Goal: Task Accomplishment & Management: Use online tool/utility

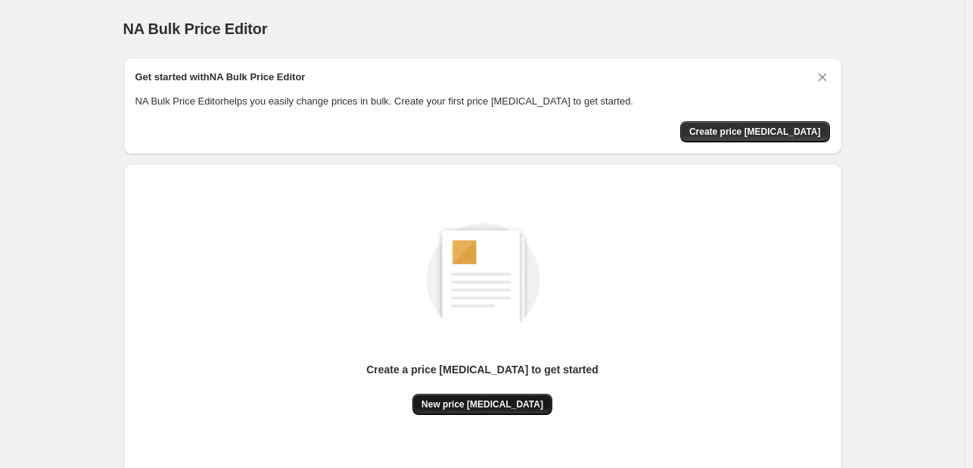
click at [481, 408] on span "New price change job" at bounding box center [483, 404] width 122 height 12
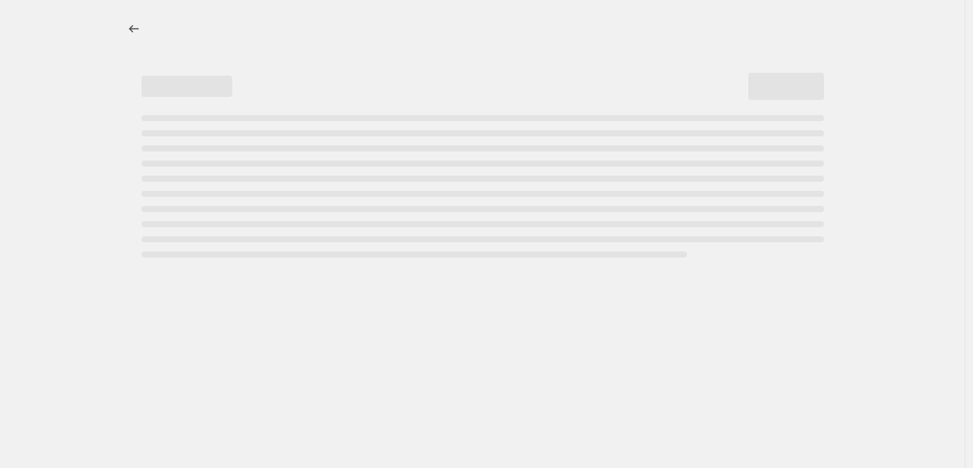
select select "percentage"
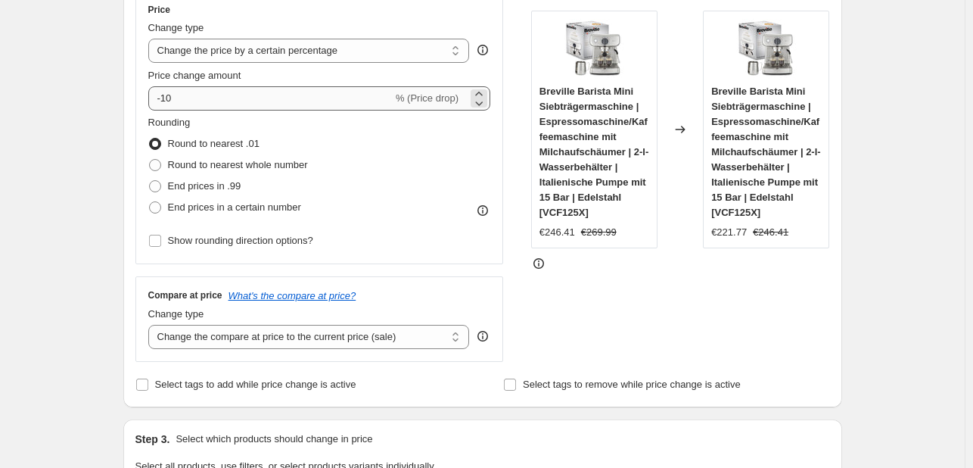
scroll to position [285, 0]
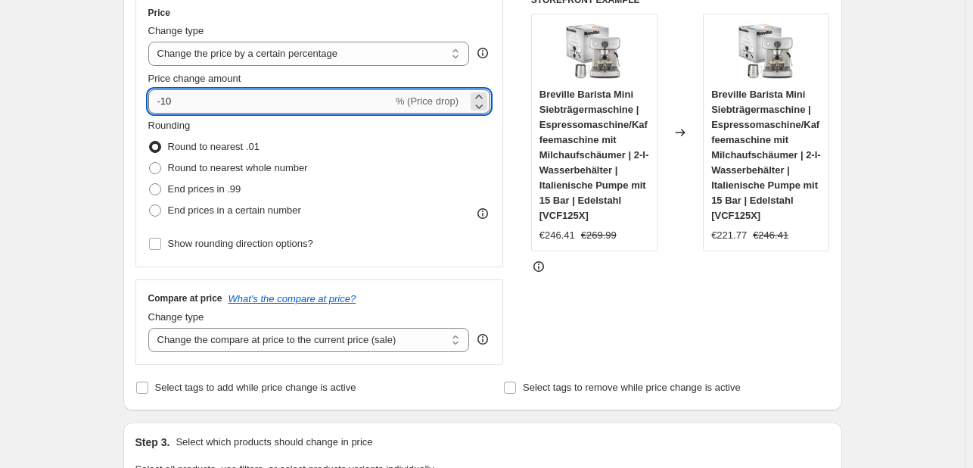
click at [233, 95] on input "-10" at bounding box center [270, 101] width 244 height 24
type input "-1"
type input "-30"
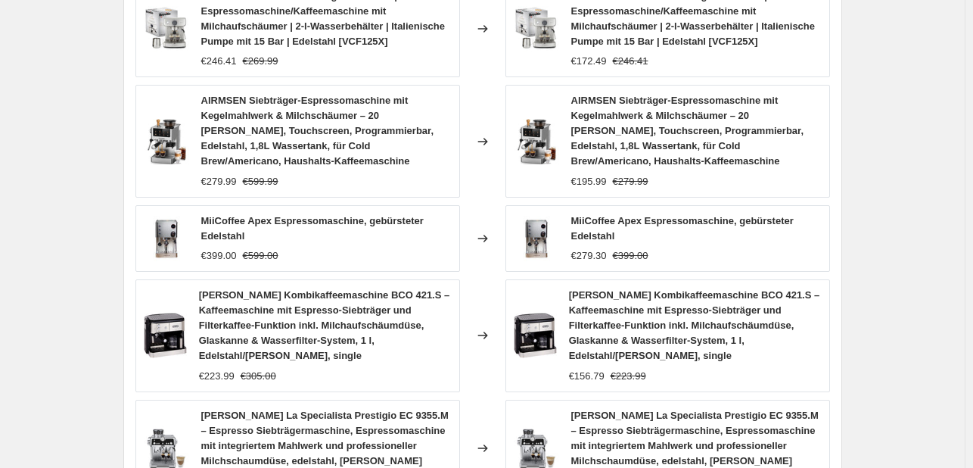
scroll to position [1220, 0]
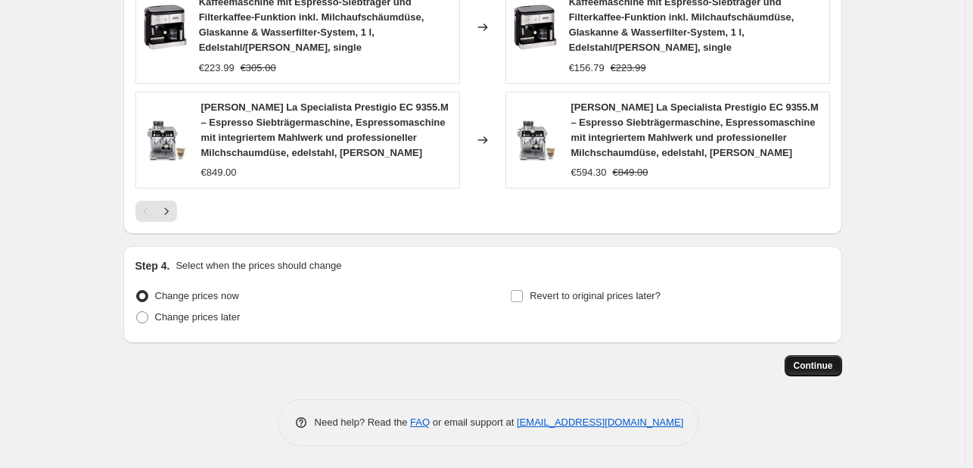
click at [811, 367] on span "Continue" at bounding box center [813, 366] width 39 height 12
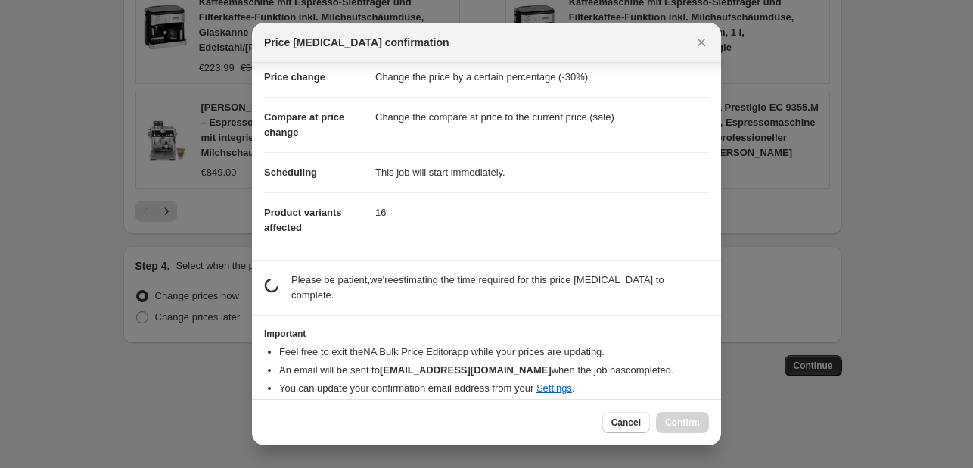
scroll to position [29, 0]
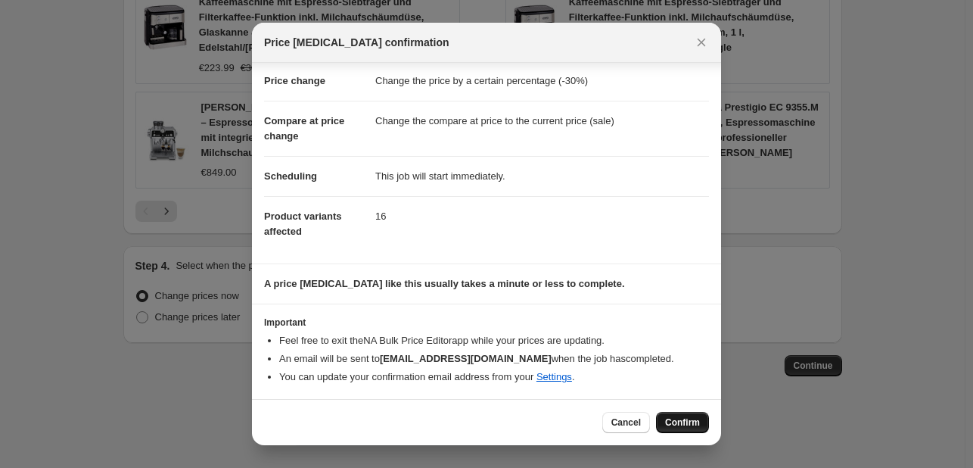
click at [678, 419] on span "Confirm" at bounding box center [682, 422] width 35 height 12
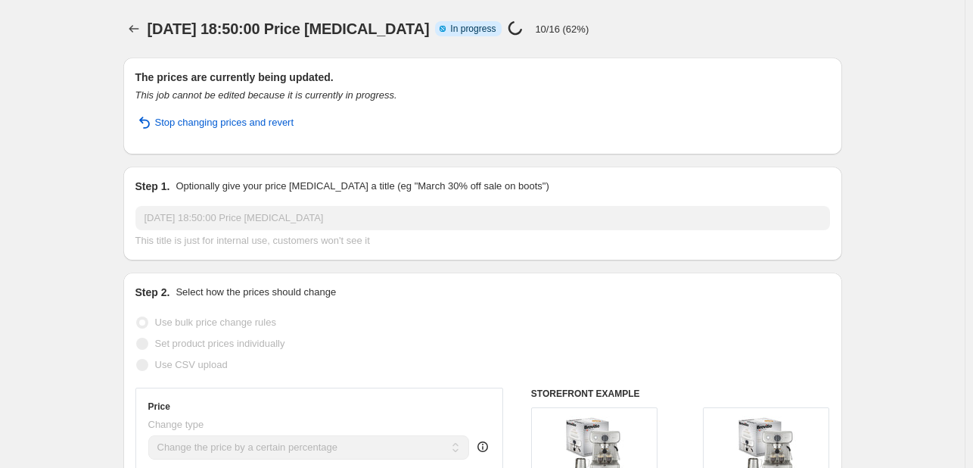
select select "percentage"
